Goal: Task Accomplishment & Management: Manage account settings

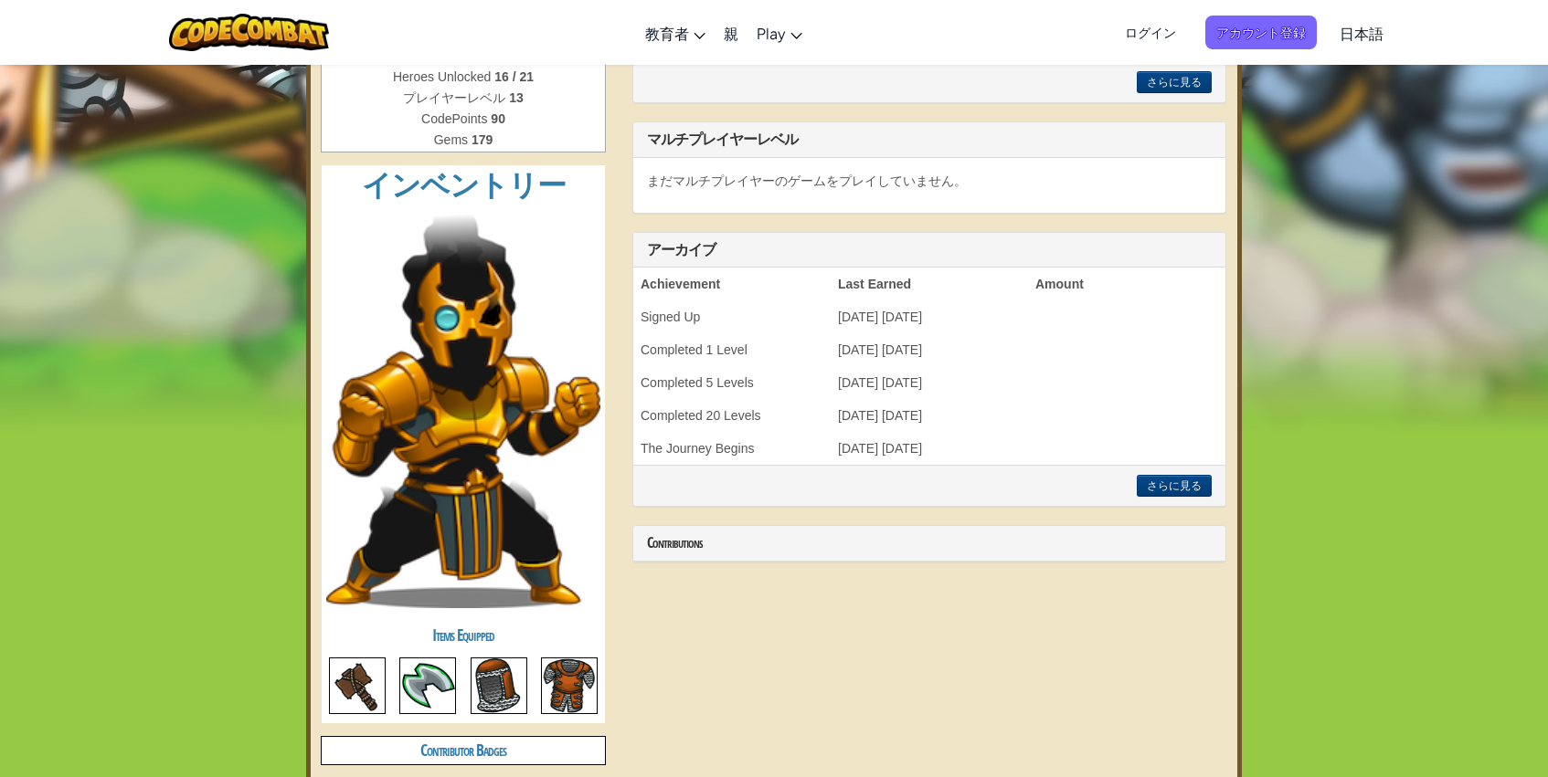
scroll to position [259, 0]
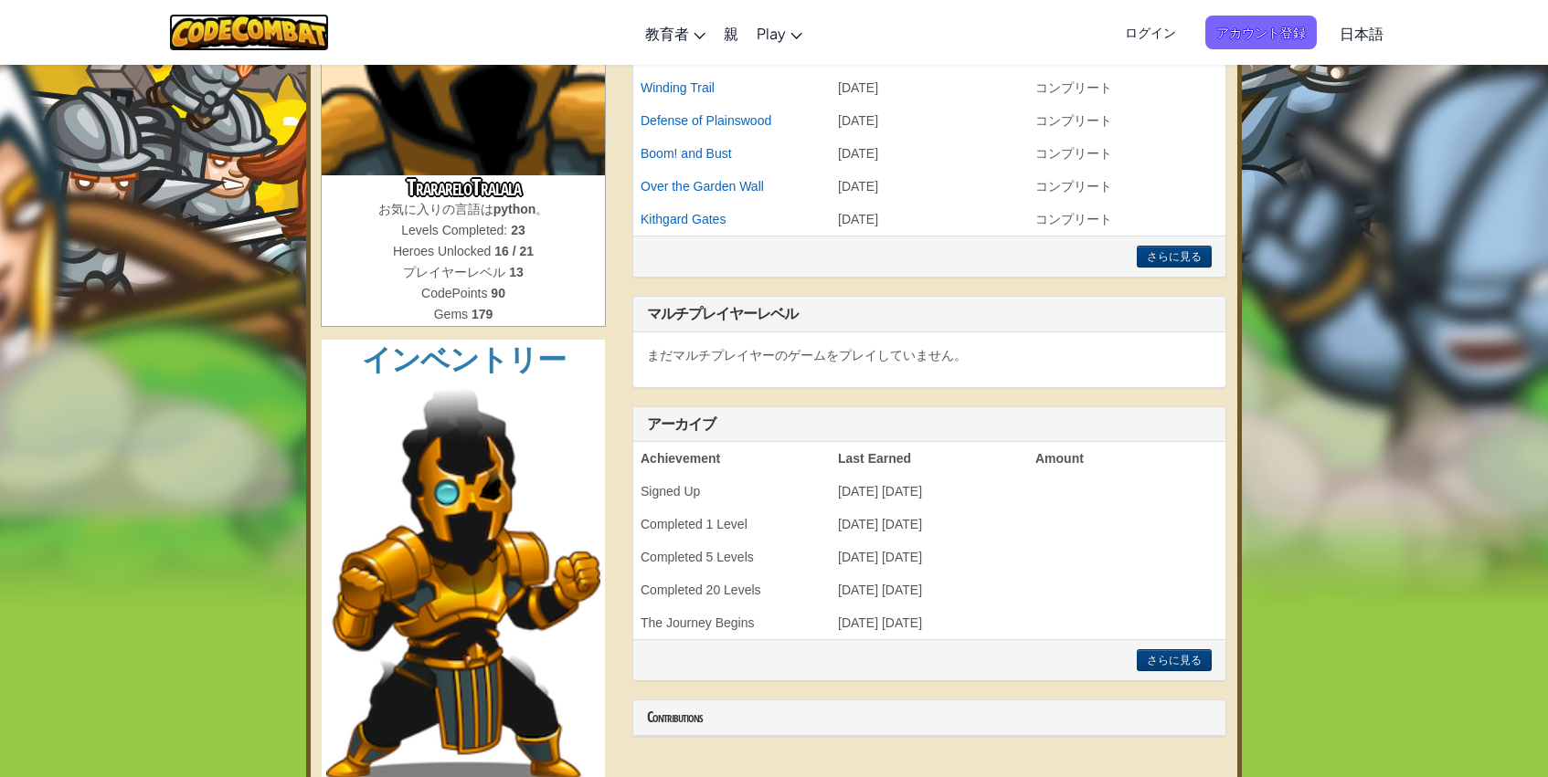
click at [234, 34] on img at bounding box center [249, 32] width 160 height 37
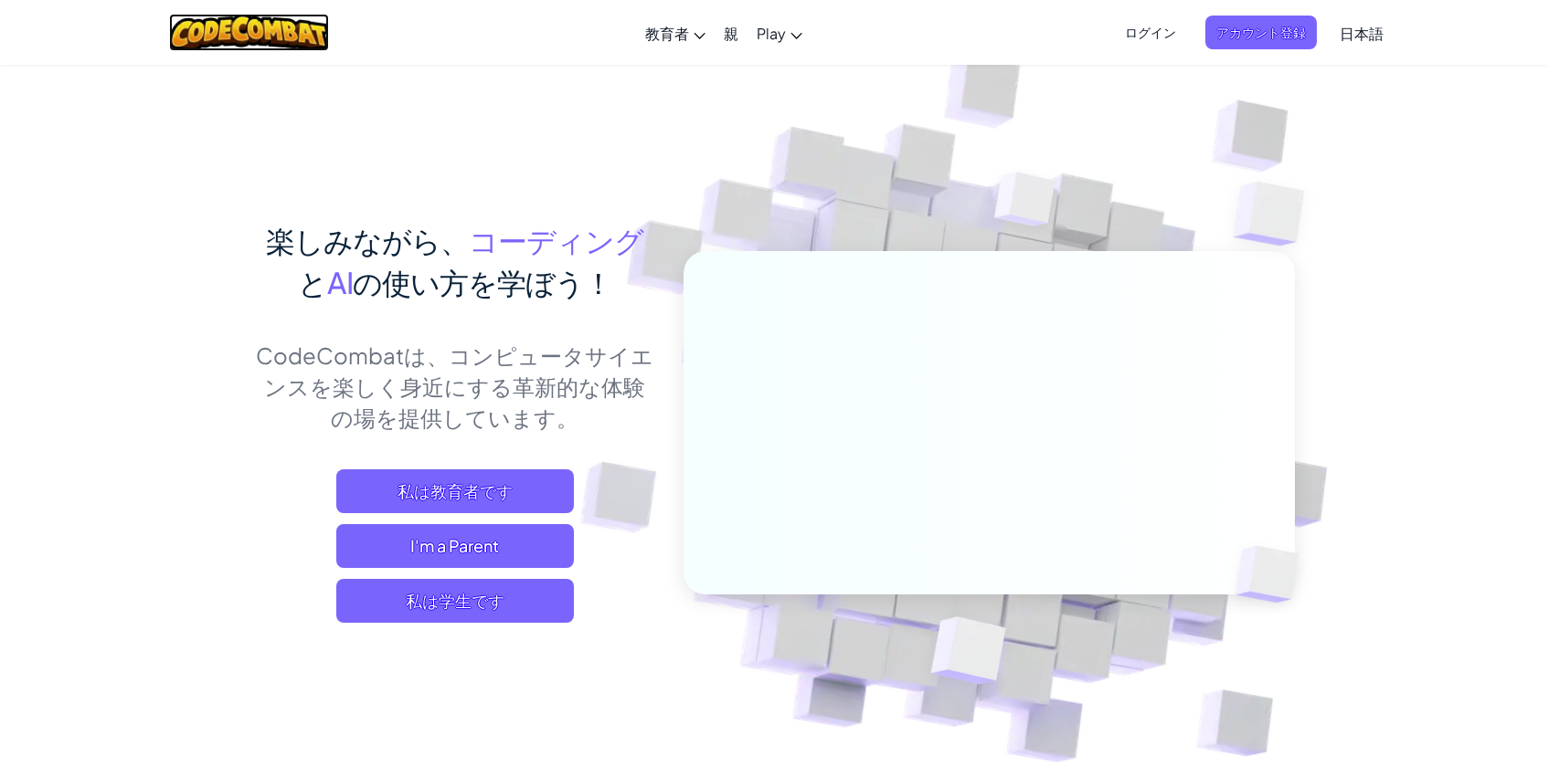
click at [254, 17] on img at bounding box center [249, 32] width 160 height 37
click at [255, 17] on img at bounding box center [249, 32] width 160 height 37
click at [256, 17] on img at bounding box center [249, 32] width 160 height 37
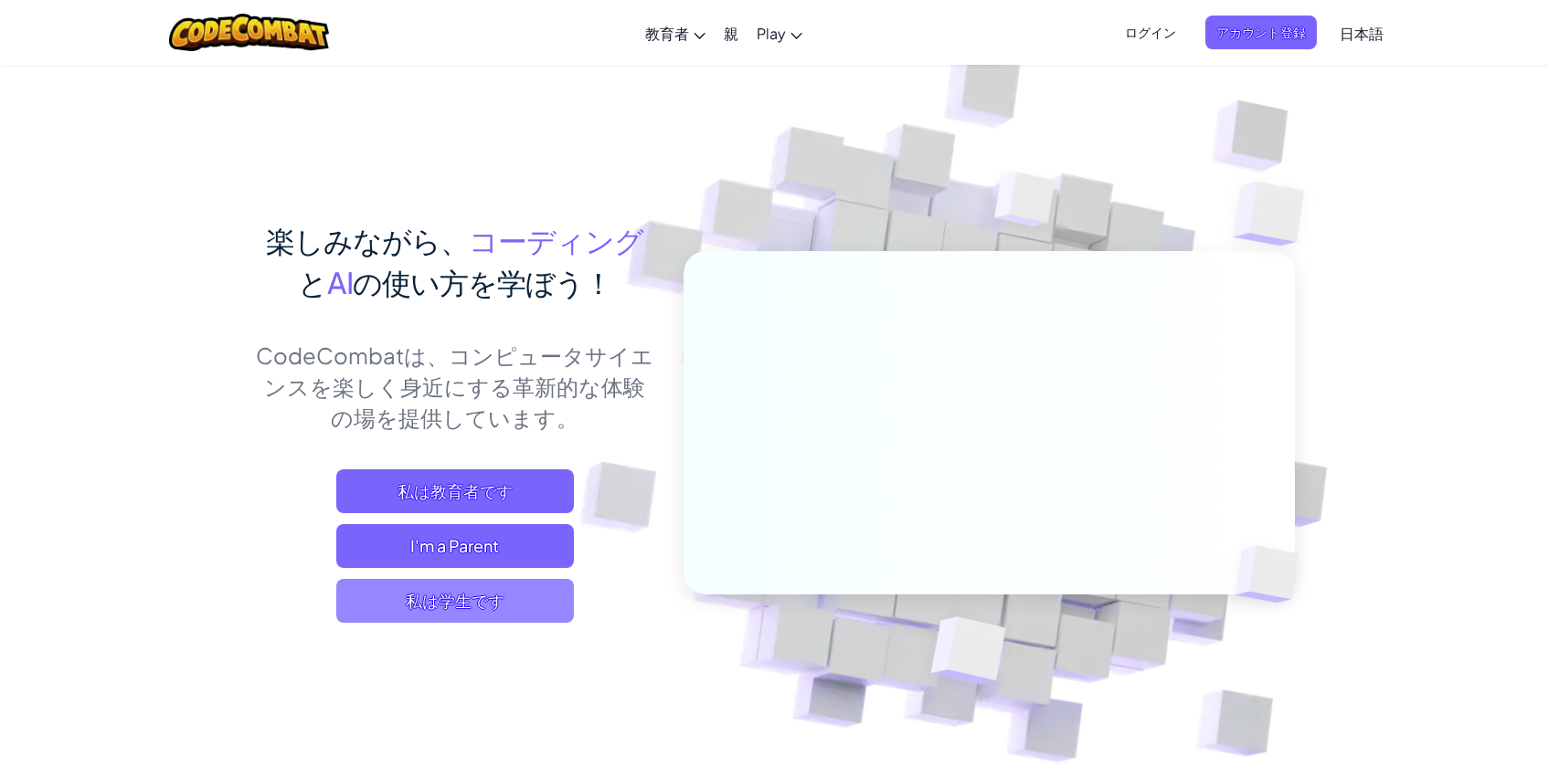
click at [513, 587] on span "私は学生です" at bounding box center [455, 601] width 238 height 44
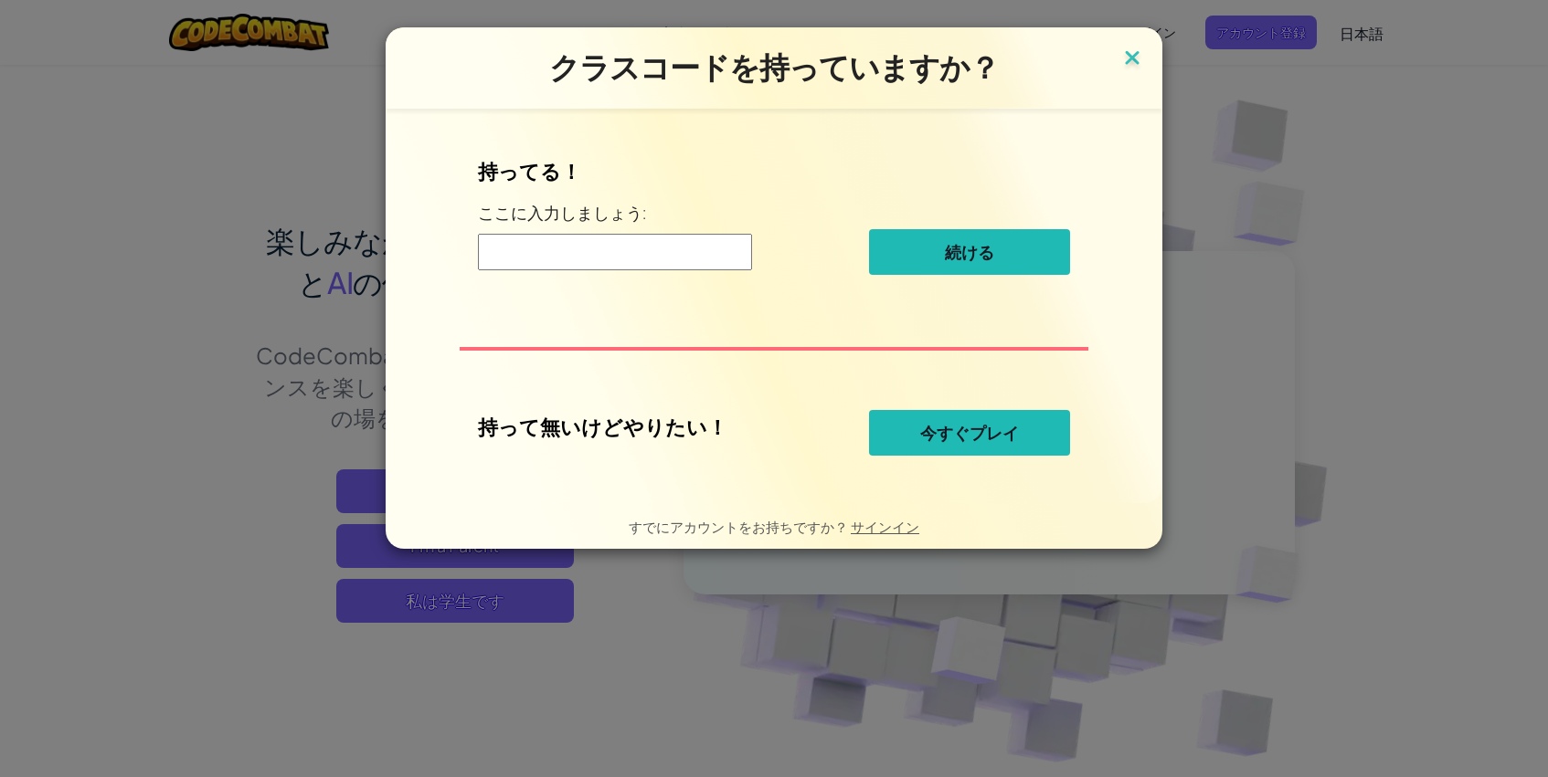
click at [1129, 60] on img at bounding box center [1132, 59] width 24 height 27
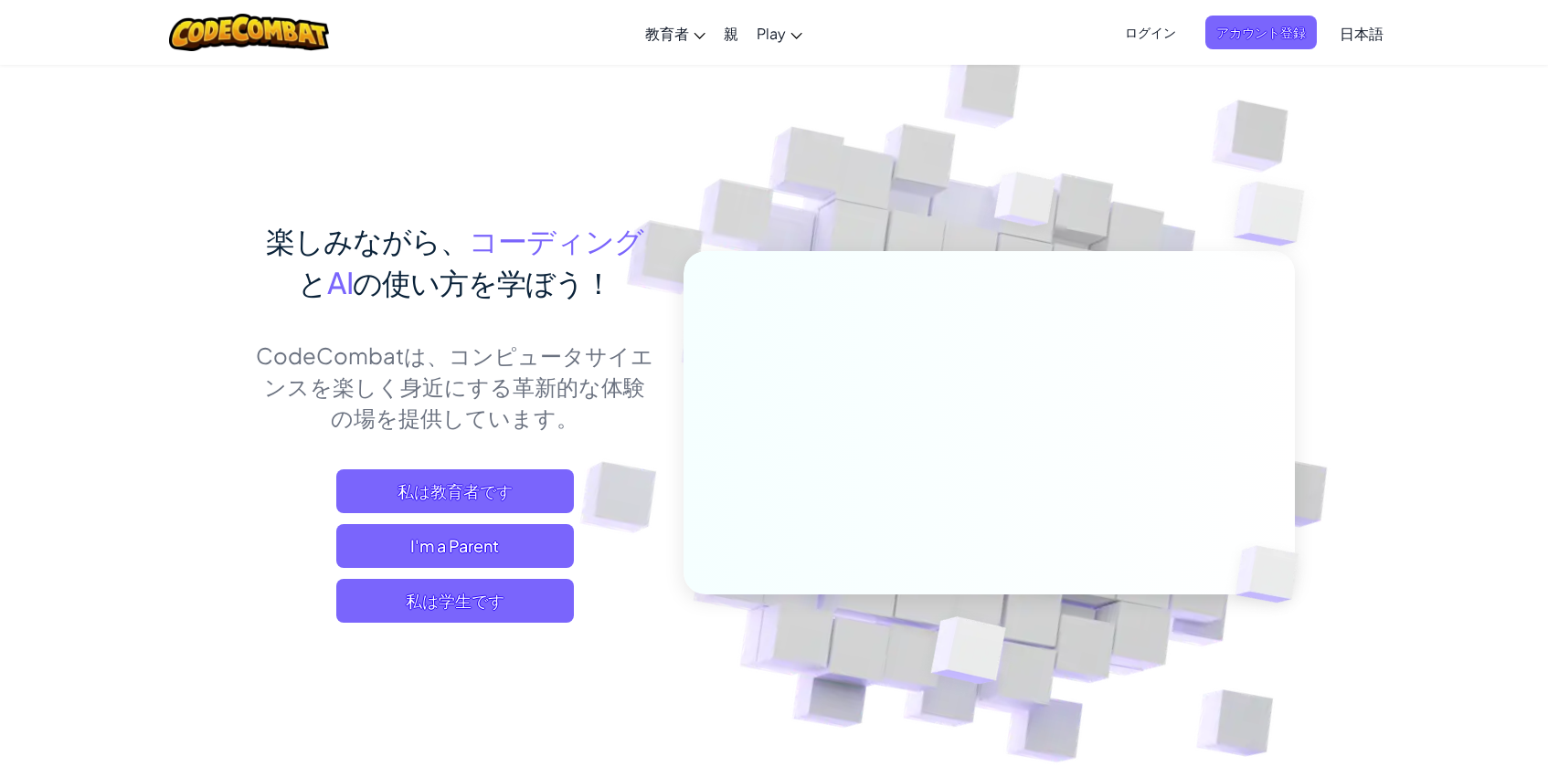
click at [1142, 34] on span "ログイン" at bounding box center [1150, 33] width 73 height 34
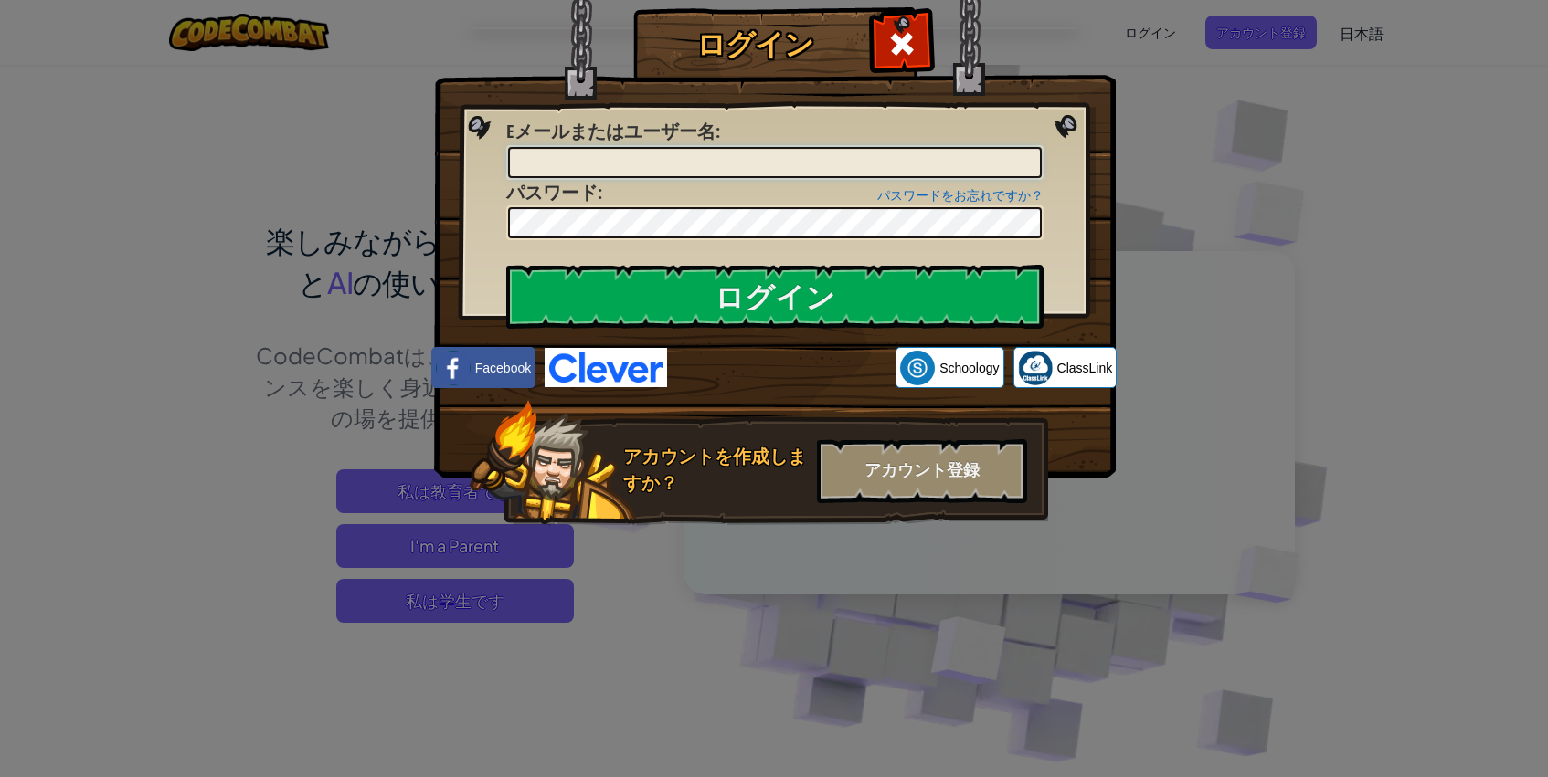
click at [884, 156] on input "Eメールまたはユーザー名 :" at bounding box center [775, 162] width 534 height 31
type input "[EMAIL_ADDRESS][DOMAIN_NAME]"
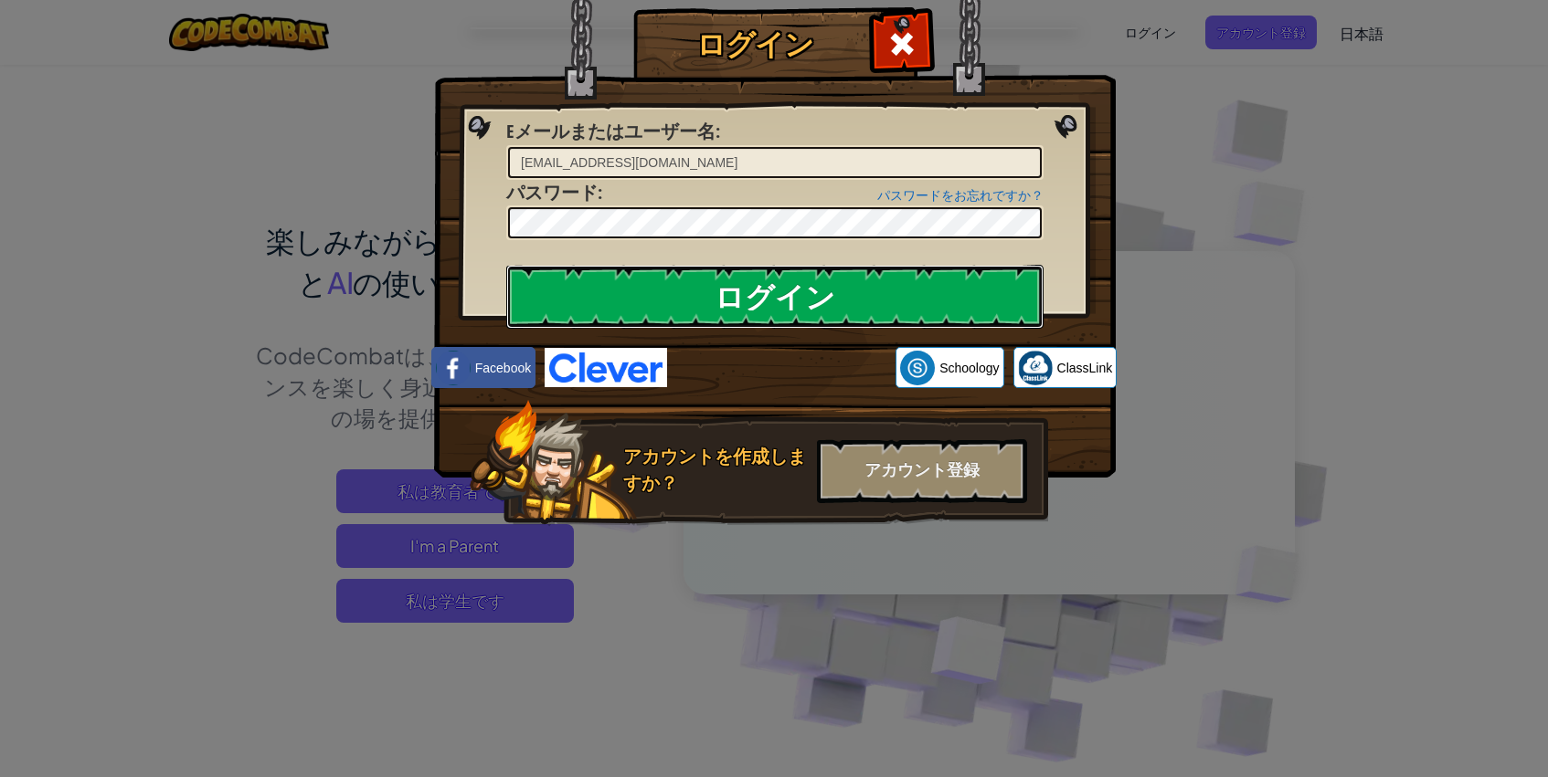
click at [867, 300] on input "ログイン" at bounding box center [774, 297] width 537 height 64
